Goal: Transaction & Acquisition: Purchase product/service

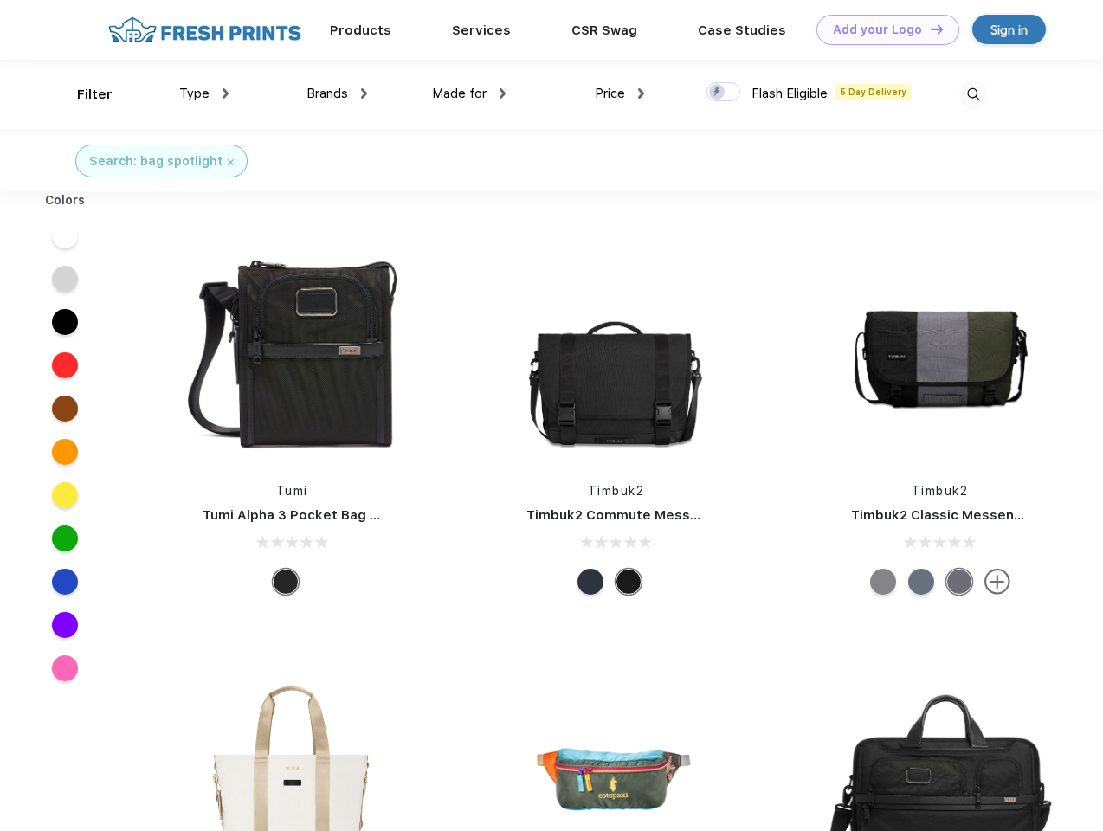
click at [881, 29] on link "Add your Logo Design Tool" at bounding box center [887, 30] width 143 height 30
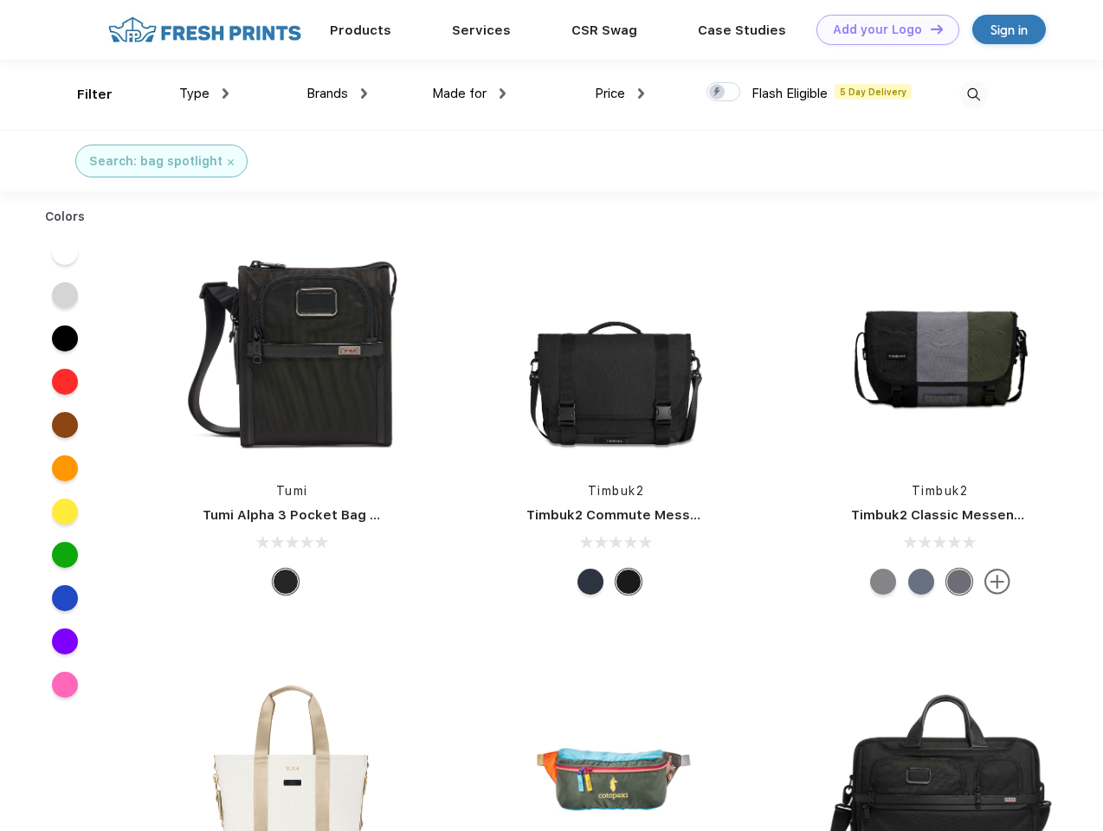
click at [0, 0] on div "Design Tool" at bounding box center [0, 0] width 0 height 0
click at [929, 29] on link "Add your Logo Design Tool" at bounding box center [887, 30] width 143 height 30
click at [83, 94] on div "Filter" at bounding box center [94, 95] width 35 height 20
click at [204, 94] on span "Type" at bounding box center [194, 94] width 30 height 16
click at [337, 94] on span "Brands" at bounding box center [327, 94] width 42 height 16
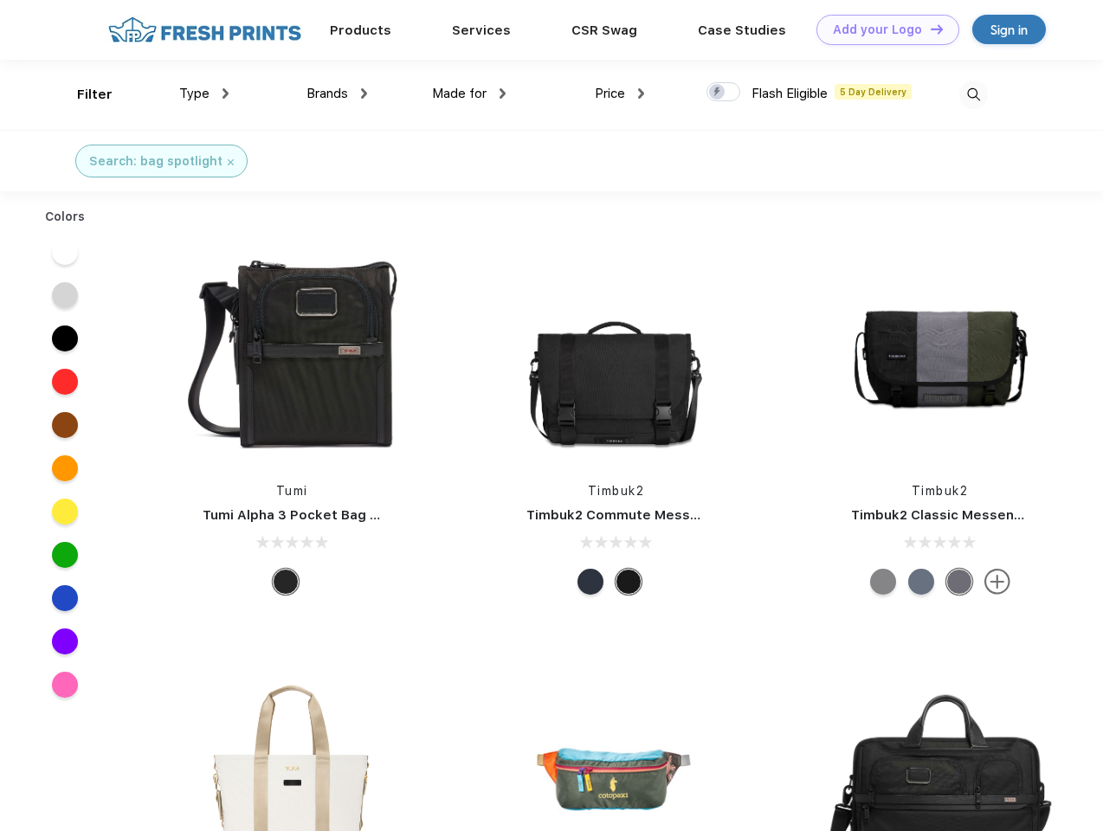
click at [469, 94] on span "Made for" at bounding box center [459, 94] width 55 height 16
click at [620, 94] on span "Price" at bounding box center [610, 94] width 30 height 16
click at [724, 93] on div at bounding box center [723, 91] width 34 height 19
click at [718, 93] on input "checkbox" at bounding box center [711, 86] width 11 height 11
click at [973, 94] on img at bounding box center [973, 95] width 29 height 29
